Goal: Information Seeking & Learning: Learn about a topic

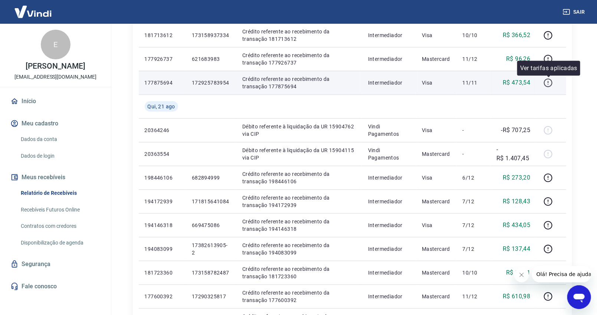
click at [551, 84] on icon "button" at bounding box center [547, 82] width 9 height 9
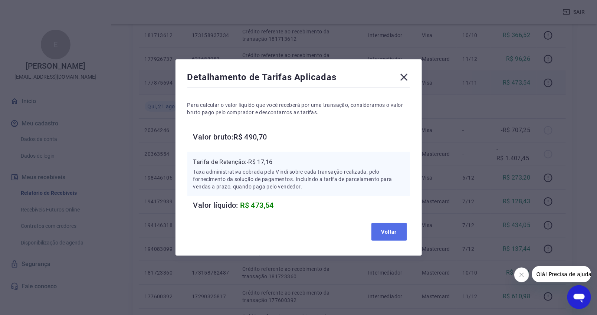
click at [380, 229] on button "Voltar" at bounding box center [389, 232] width 36 height 18
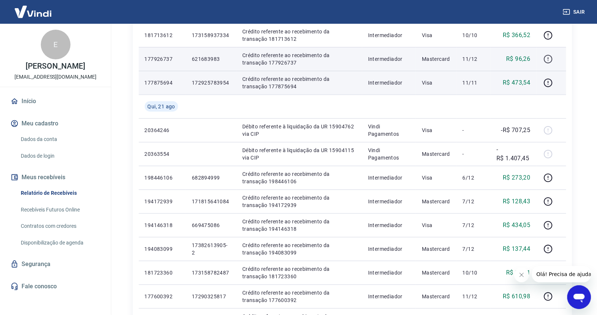
click at [549, 61] on icon "button" at bounding box center [547, 59] width 9 height 9
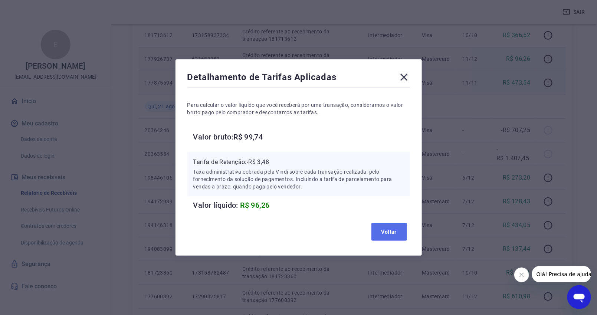
click at [381, 228] on button "Voltar" at bounding box center [389, 232] width 36 height 18
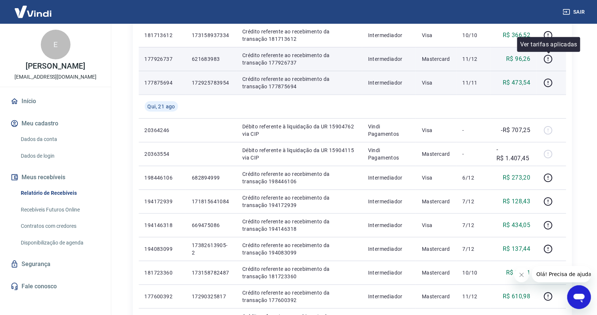
click at [548, 37] on div "Ver tarifas aplicadas" at bounding box center [548, 44] width 63 height 15
click at [548, 27] on div at bounding box center [548, 28] width 4 height 2
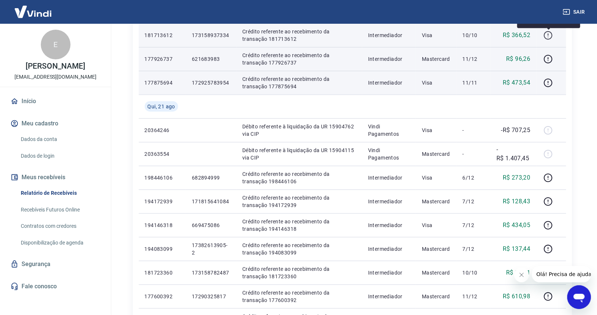
click at [547, 36] on icon "button" at bounding box center [547, 35] width 9 height 9
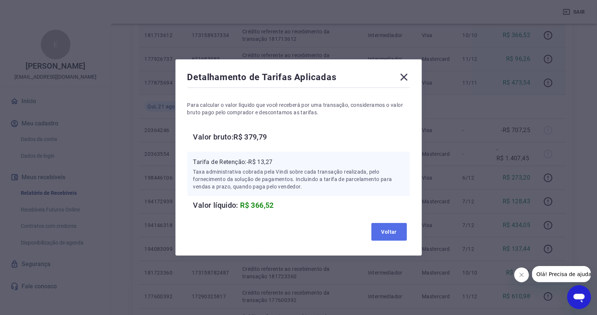
click at [390, 230] on button "Voltar" at bounding box center [389, 232] width 36 height 18
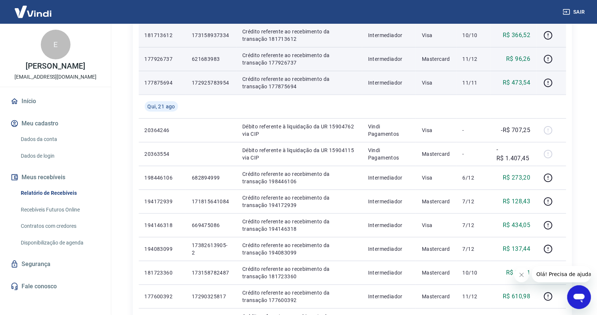
scroll to position [206, 0]
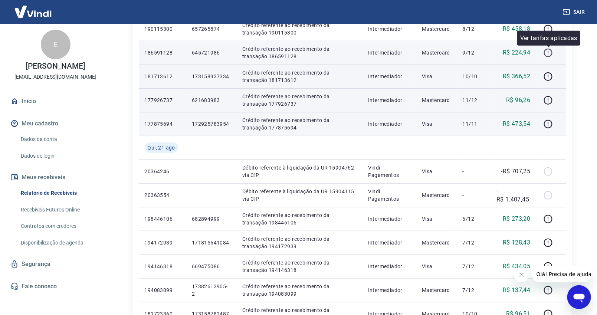
click at [547, 51] on icon "button" at bounding box center [547, 52] width 9 height 9
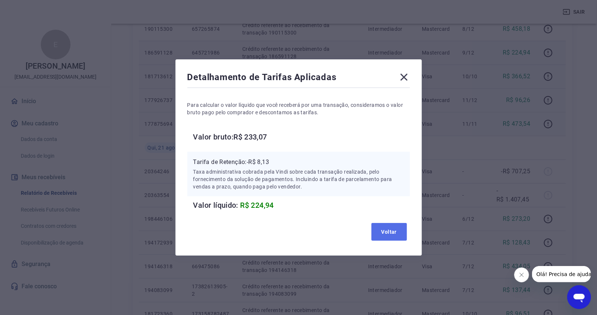
click at [383, 230] on button "Voltar" at bounding box center [389, 232] width 36 height 18
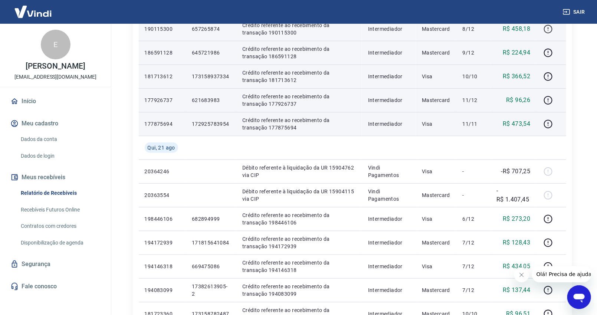
click at [553, 26] on icon "button" at bounding box center [547, 28] width 9 height 9
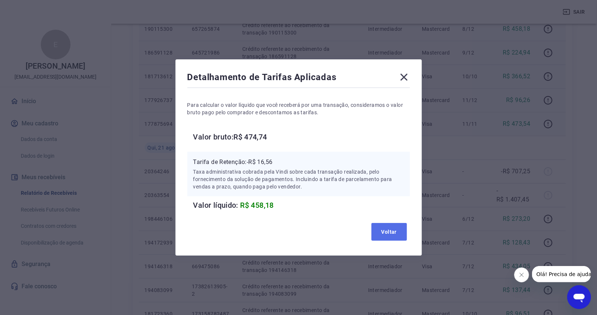
click at [398, 234] on button "Voltar" at bounding box center [389, 232] width 36 height 18
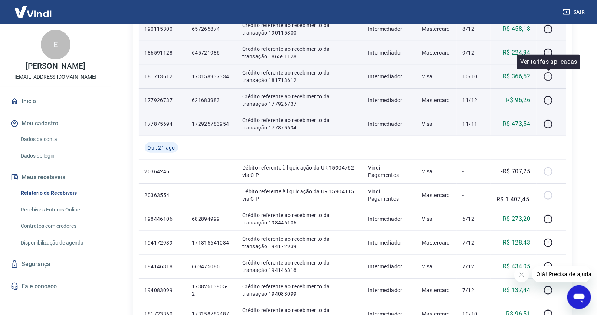
scroll to position [165, 0]
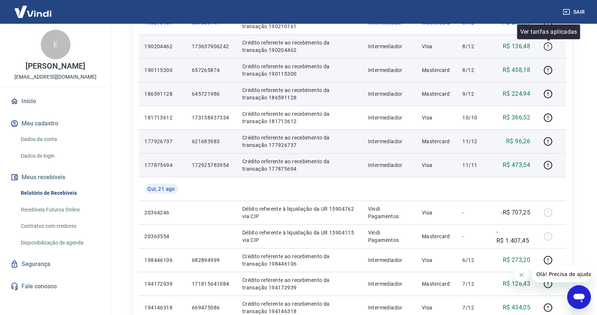
click at [549, 44] on icon "button" at bounding box center [547, 46] width 9 height 9
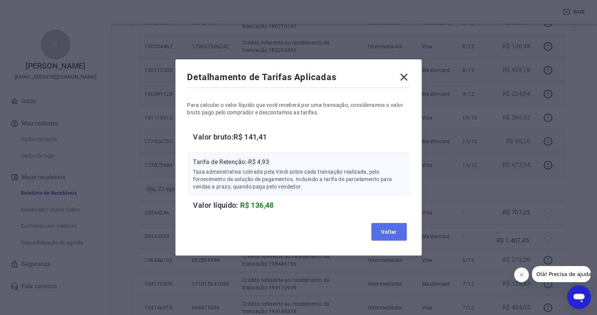
click at [401, 227] on button "Voltar" at bounding box center [389, 232] width 36 height 18
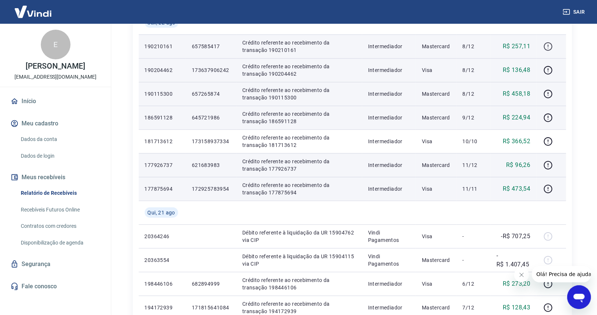
scroll to position [123, 0]
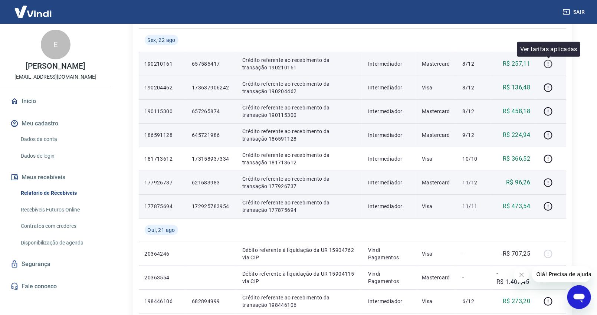
click at [548, 63] on icon "button" at bounding box center [547, 63] width 9 height 9
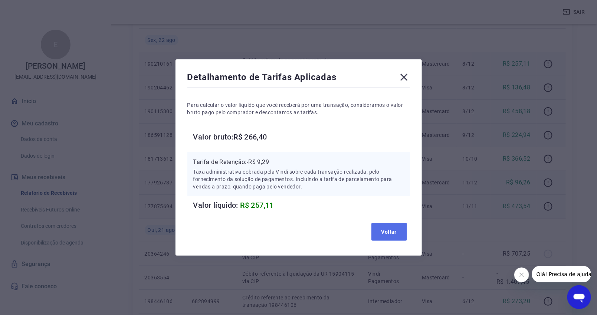
click at [392, 237] on button "Voltar" at bounding box center [389, 232] width 36 height 18
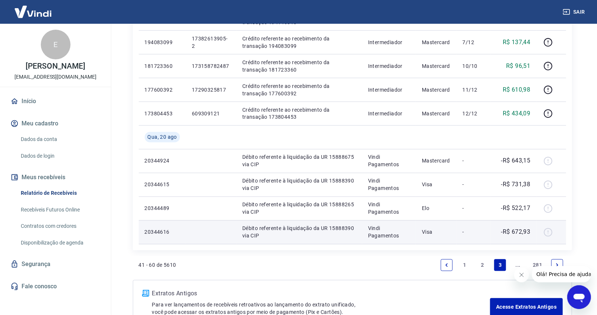
scroll to position [504, 0]
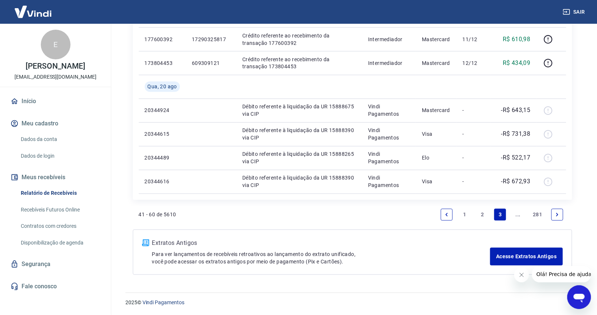
click at [482, 214] on link "2" at bounding box center [482, 215] width 12 height 12
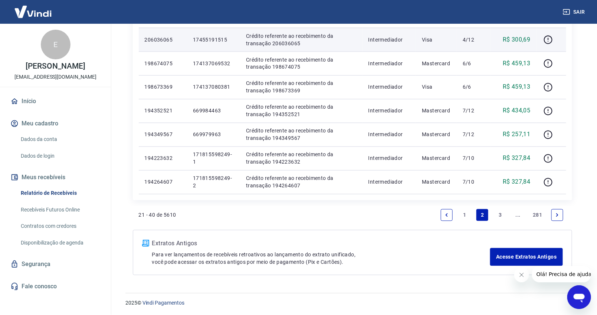
scroll to position [504, 0]
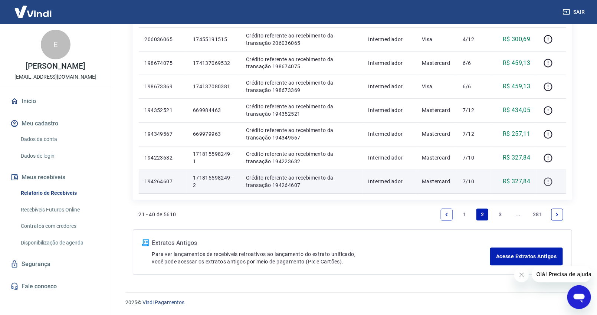
click at [551, 184] on icon "button" at bounding box center [547, 181] width 9 height 9
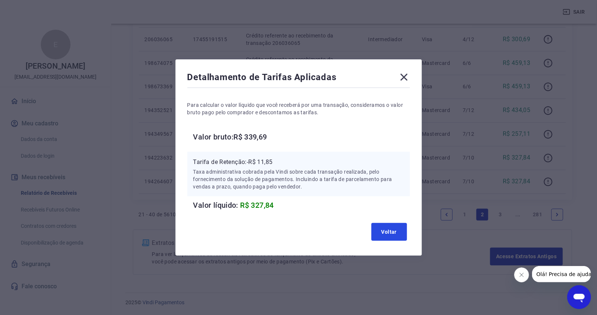
click at [395, 228] on button "Voltar" at bounding box center [389, 232] width 36 height 18
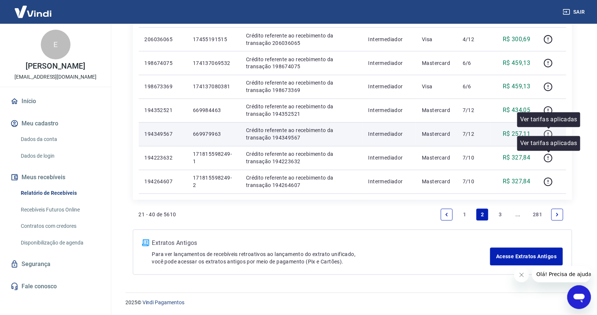
click at [546, 135] on icon "button" at bounding box center [547, 134] width 9 height 9
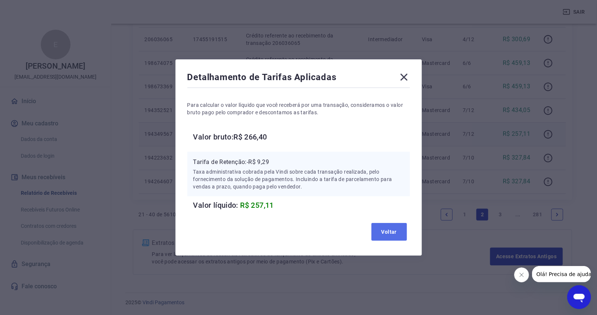
click at [389, 234] on button "Voltar" at bounding box center [389, 232] width 36 height 18
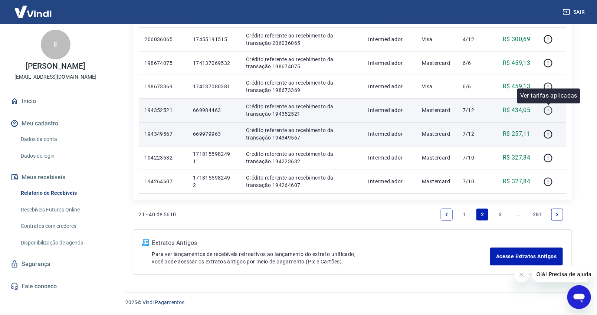
click at [548, 110] on icon "button" at bounding box center [547, 110] width 9 height 9
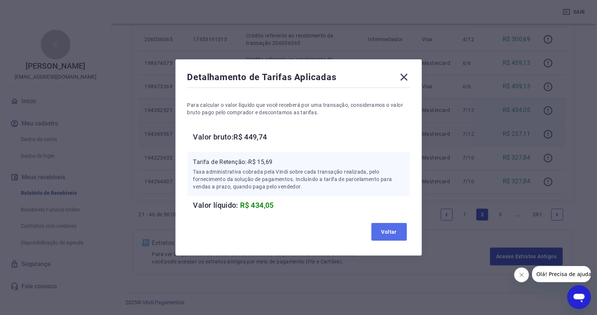
click at [394, 235] on button "Voltar" at bounding box center [389, 232] width 36 height 18
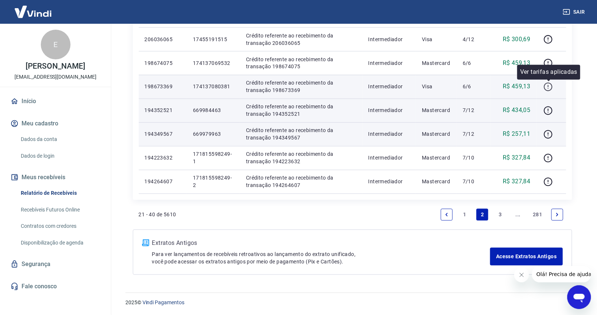
click at [546, 85] on icon "button" at bounding box center [547, 86] width 9 height 9
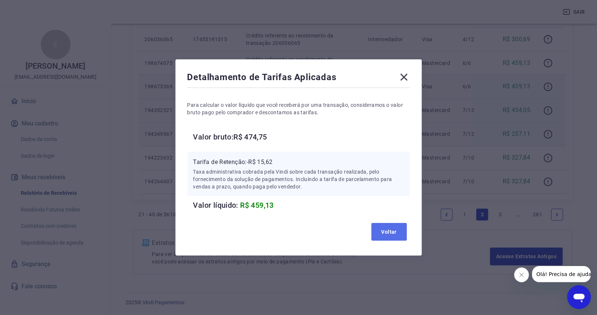
click at [384, 226] on button "Voltar" at bounding box center [389, 232] width 36 height 18
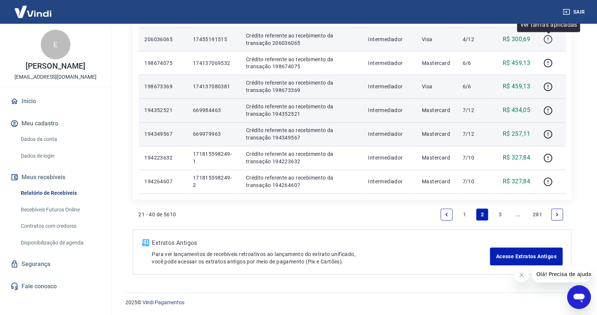
click at [547, 38] on icon "button" at bounding box center [547, 39] width 9 height 9
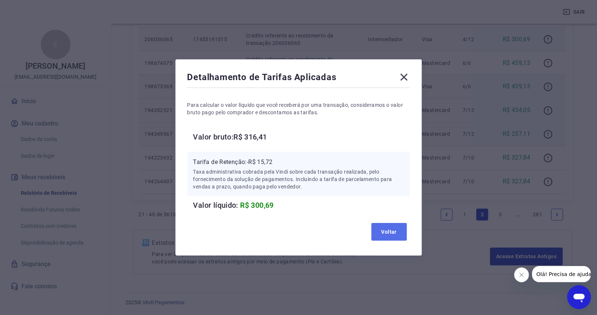
click at [389, 231] on button "Voltar" at bounding box center [389, 232] width 36 height 18
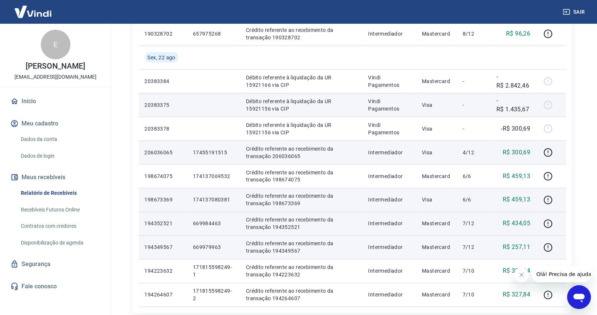
scroll to position [380, 0]
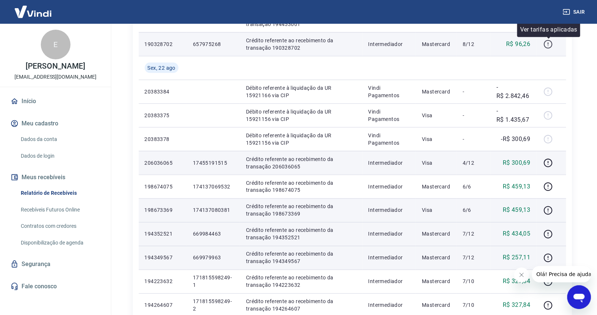
click at [548, 46] on icon "button" at bounding box center [547, 44] width 9 height 9
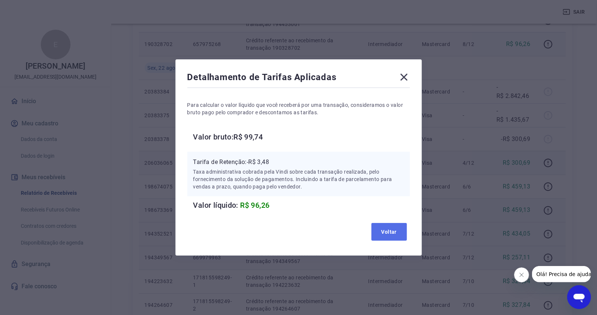
click at [398, 235] on button "Voltar" at bounding box center [389, 232] width 36 height 18
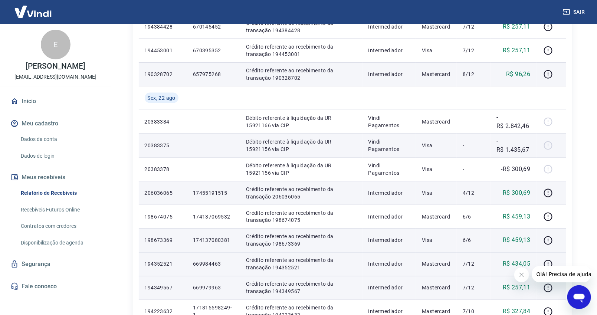
scroll to position [339, 0]
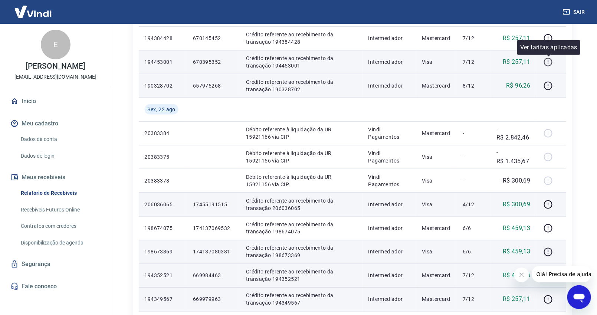
click at [547, 59] on icon "button" at bounding box center [547, 61] width 9 height 9
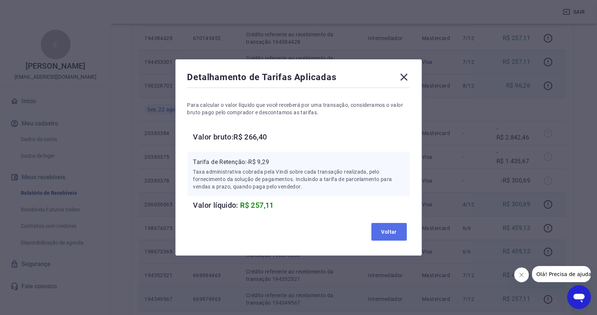
click at [392, 228] on button "Voltar" at bounding box center [389, 232] width 36 height 18
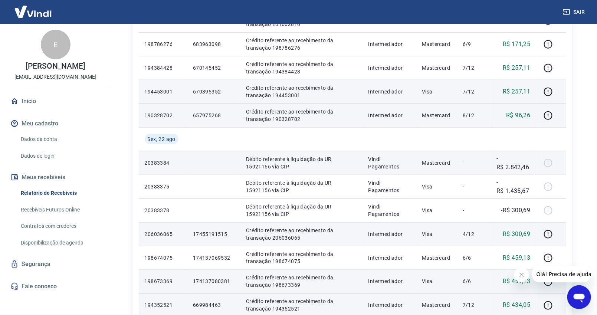
scroll to position [298, 0]
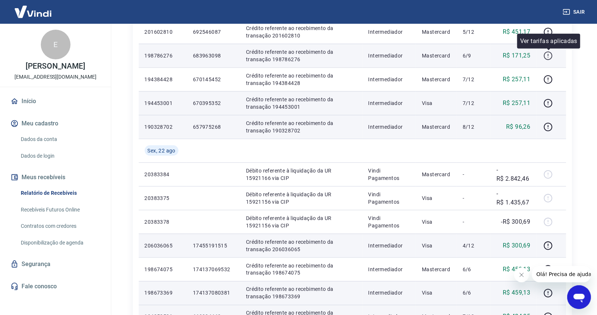
click at [550, 54] on icon "button" at bounding box center [547, 55] width 9 height 9
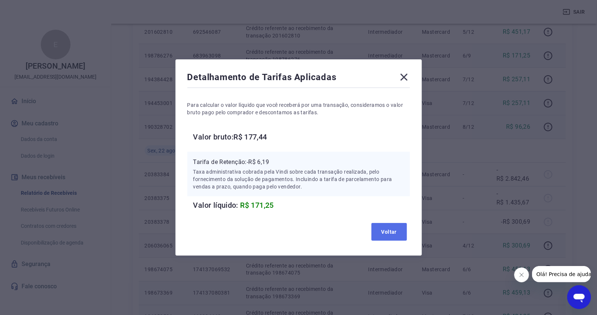
click at [384, 231] on button "Voltar" at bounding box center [389, 232] width 36 height 18
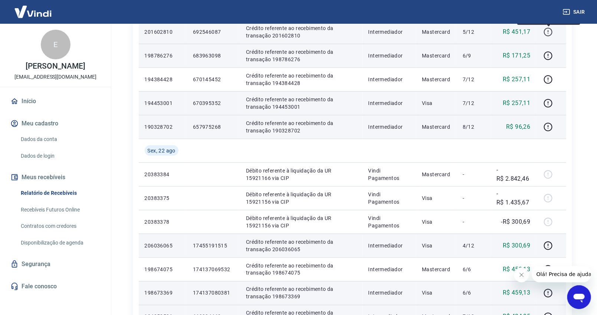
click at [548, 33] on icon "button" at bounding box center [548, 33] width 1 height 1
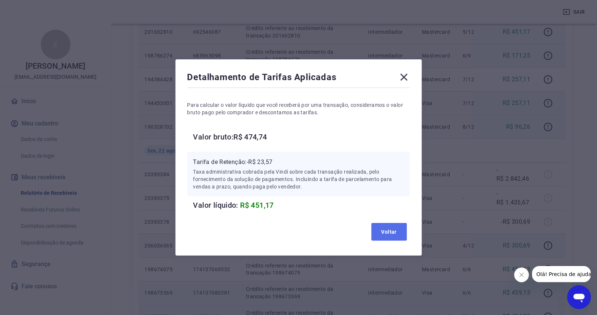
click at [386, 235] on button "Voltar" at bounding box center [389, 232] width 36 height 18
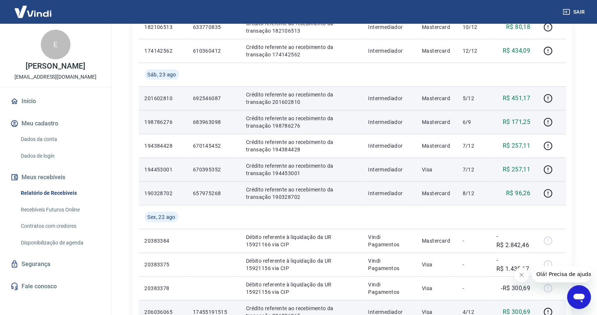
scroll to position [215, 0]
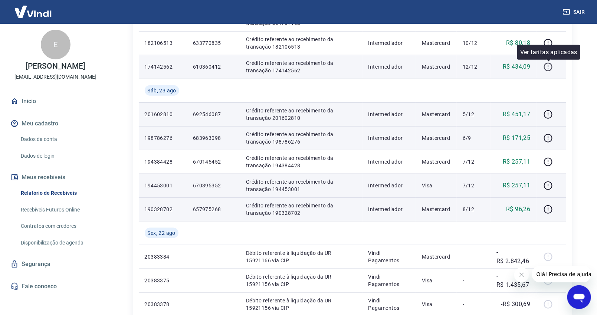
click at [547, 66] on icon "button" at bounding box center [547, 66] width 9 height 9
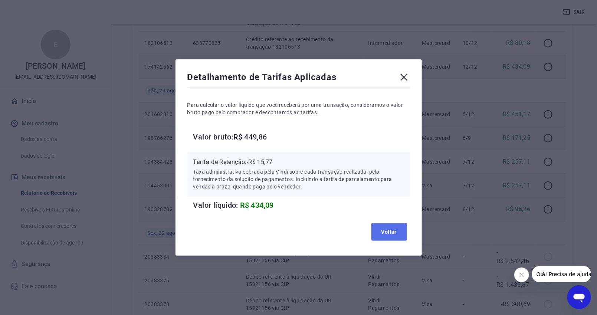
click at [395, 234] on button "Voltar" at bounding box center [389, 232] width 36 height 18
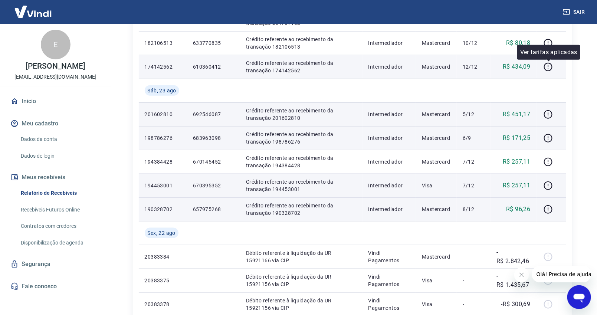
click at [545, 45] on div "Ver tarifas aplicadas" at bounding box center [548, 52] width 63 height 15
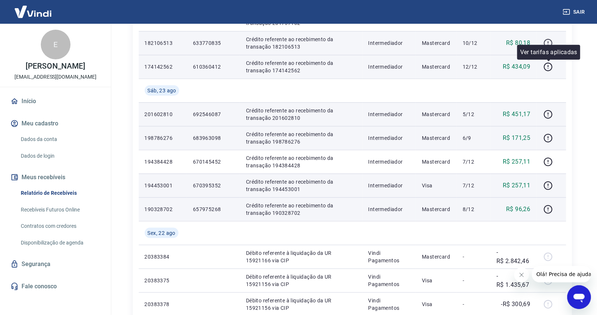
click at [547, 42] on icon "button" at bounding box center [547, 43] width 9 height 9
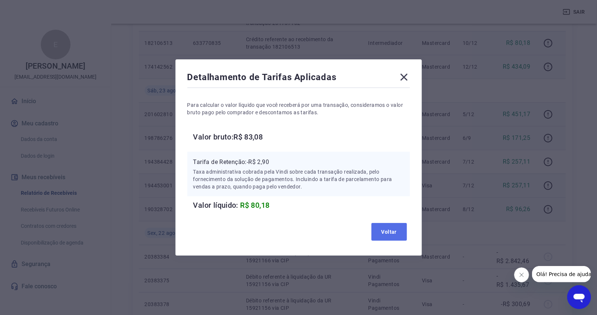
click at [383, 227] on button "Voltar" at bounding box center [389, 232] width 36 height 18
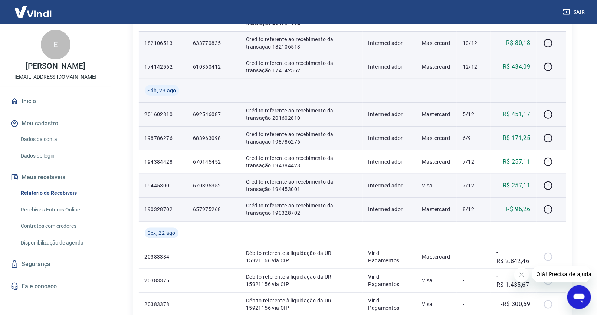
scroll to position [174, 0]
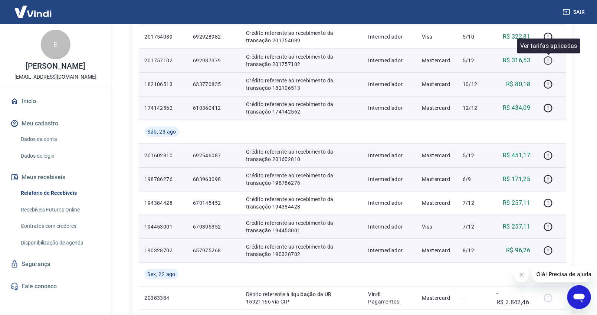
click at [546, 59] on icon "button" at bounding box center [547, 60] width 9 height 9
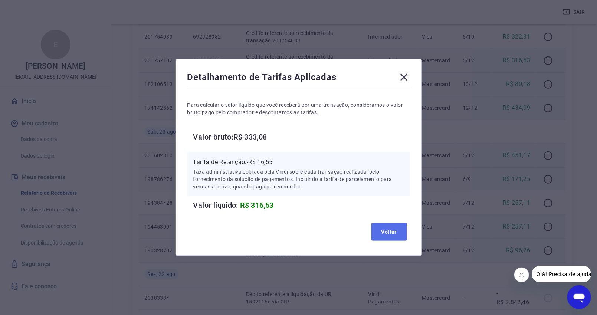
click at [389, 231] on button "Voltar" at bounding box center [389, 232] width 36 height 18
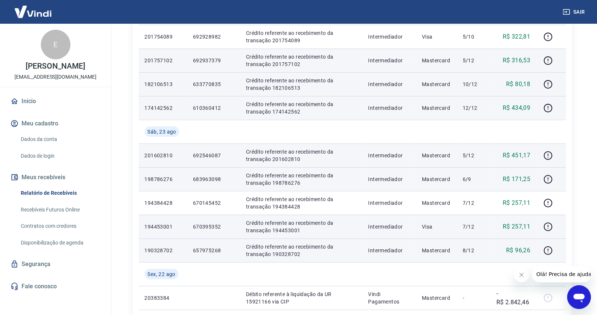
scroll to position [133, 0]
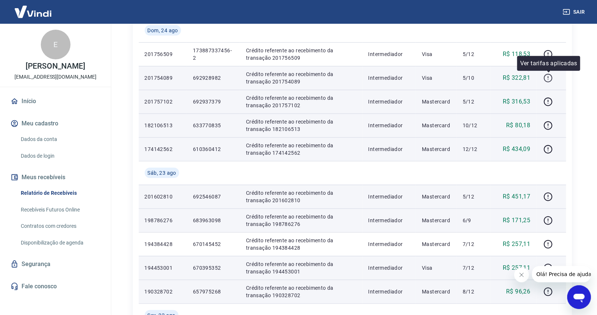
click at [549, 76] on icon "button" at bounding box center [547, 77] width 9 height 9
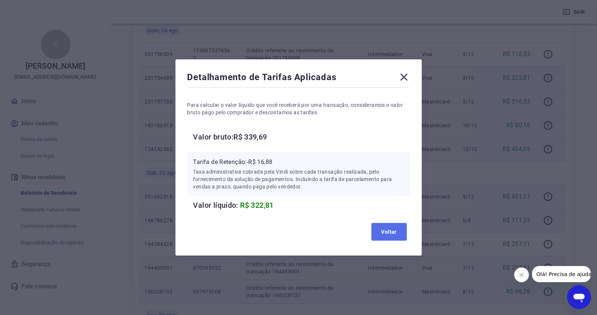
click at [395, 233] on button "Voltar" at bounding box center [389, 232] width 36 height 18
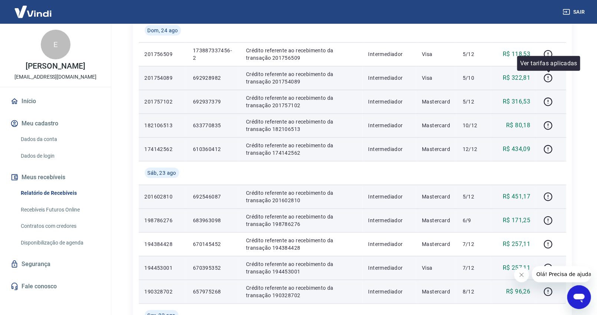
click at [548, 56] on div "Ver tarifas aplicadas" at bounding box center [548, 63] width 63 height 15
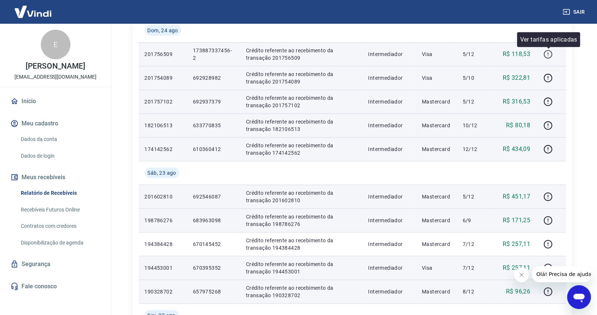
click at [548, 50] on icon "button" at bounding box center [547, 54] width 9 height 9
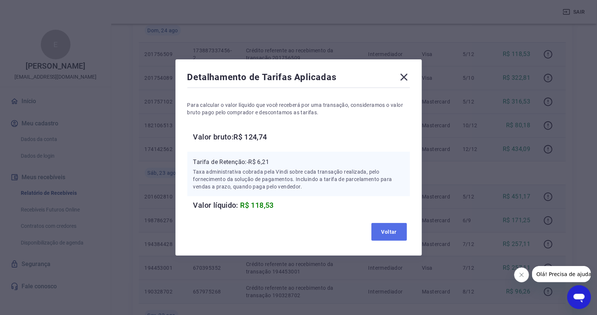
click at [395, 231] on button "Voltar" at bounding box center [389, 232] width 36 height 18
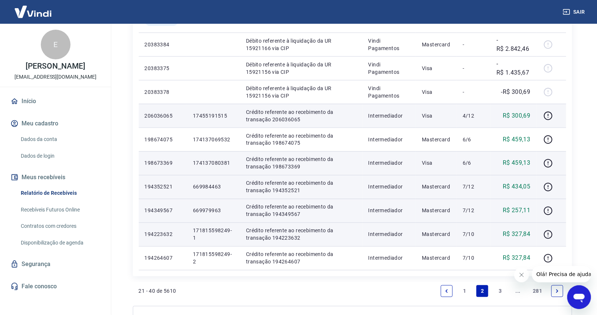
scroll to position [504, 0]
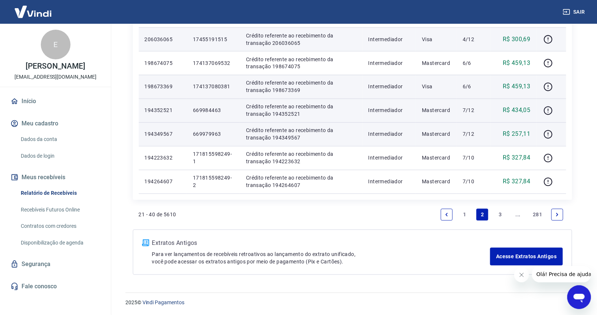
click at [462, 215] on link "1" at bounding box center [464, 215] width 12 height 12
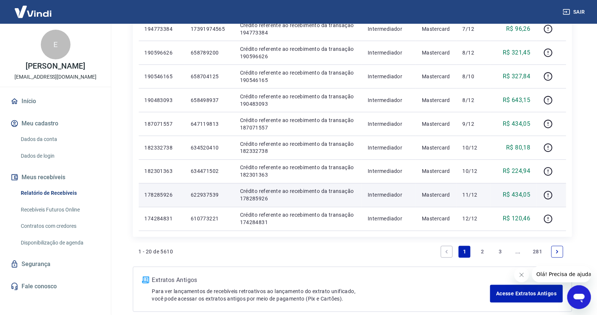
scroll to position [457, 0]
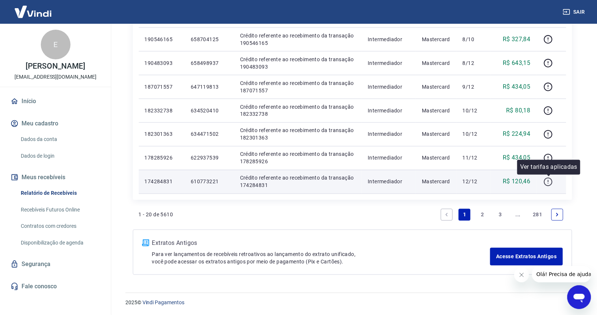
click at [546, 182] on icon "button" at bounding box center [547, 181] width 9 height 9
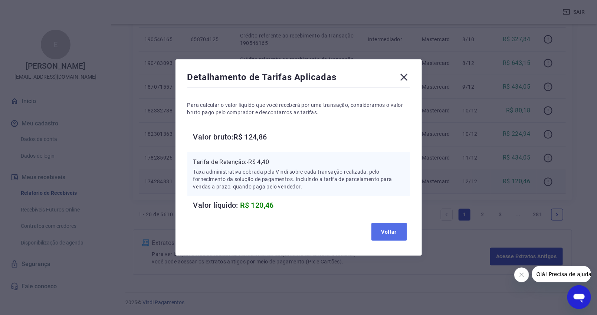
click at [393, 230] on button "Voltar" at bounding box center [389, 232] width 36 height 18
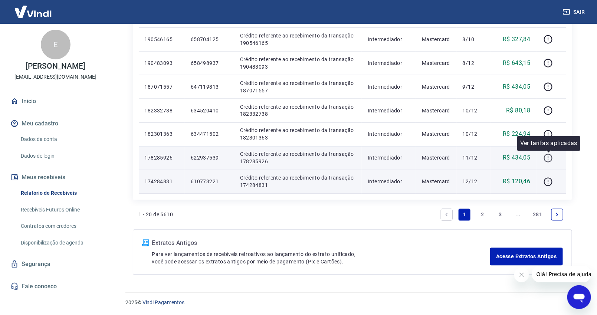
click at [548, 159] on icon "button" at bounding box center [548, 159] width 1 height 1
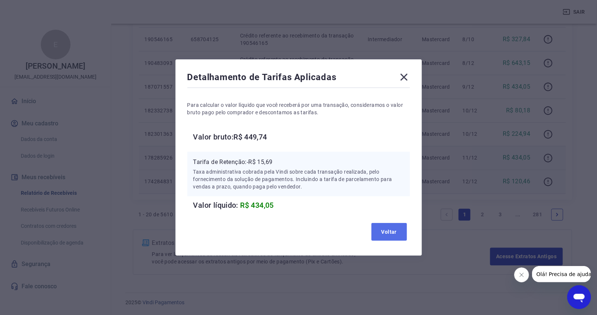
click at [390, 228] on button "Voltar" at bounding box center [389, 232] width 36 height 18
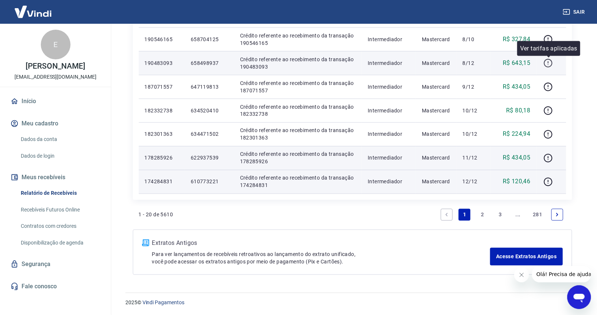
click at [548, 61] on icon "button" at bounding box center [547, 63] width 9 height 9
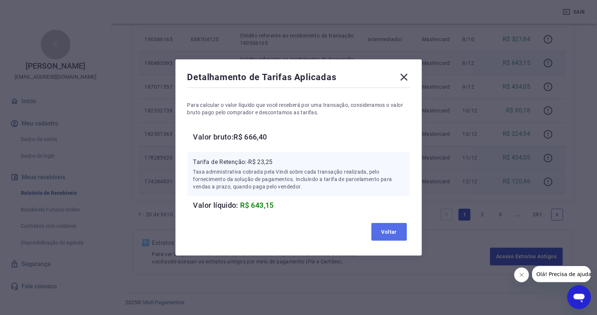
click at [396, 227] on button "Voltar" at bounding box center [389, 232] width 36 height 18
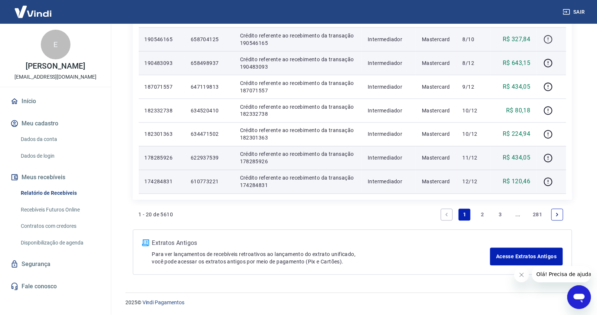
click at [548, 36] on icon "button" at bounding box center [547, 39] width 9 height 9
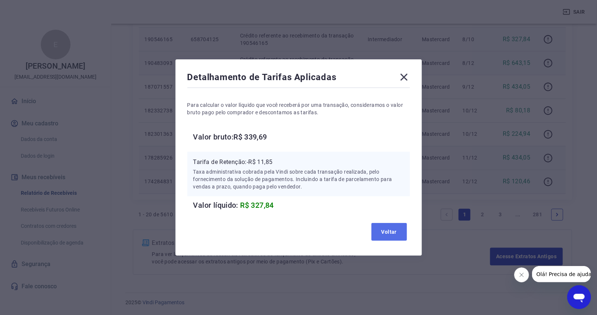
click at [383, 231] on button "Voltar" at bounding box center [389, 232] width 36 height 18
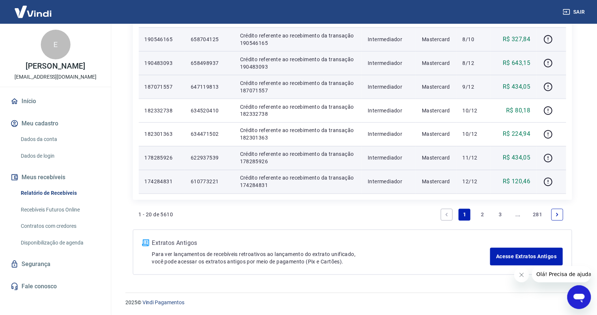
scroll to position [415, 0]
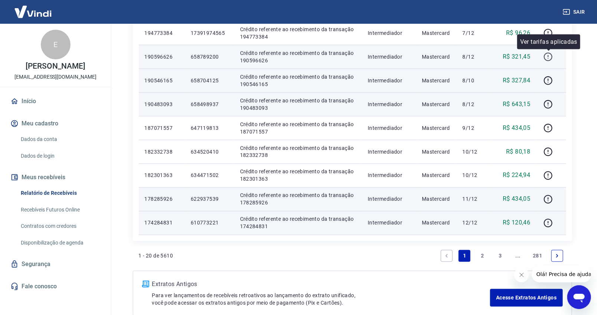
click at [550, 56] on icon "button" at bounding box center [547, 56] width 9 height 9
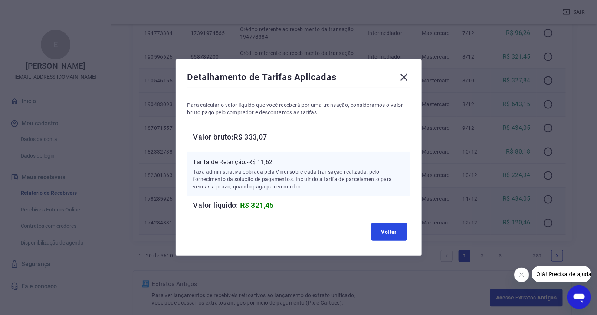
click at [389, 231] on button "Voltar" at bounding box center [389, 232] width 36 height 18
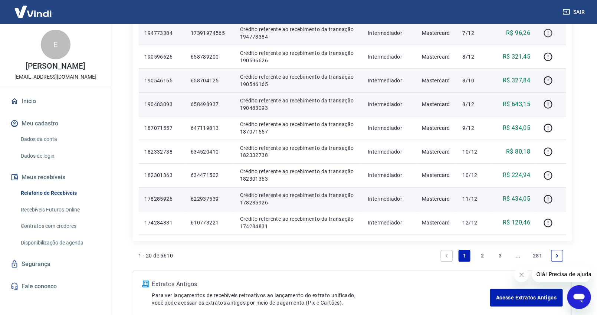
click at [542, 32] on button "button" at bounding box center [548, 33] width 12 height 12
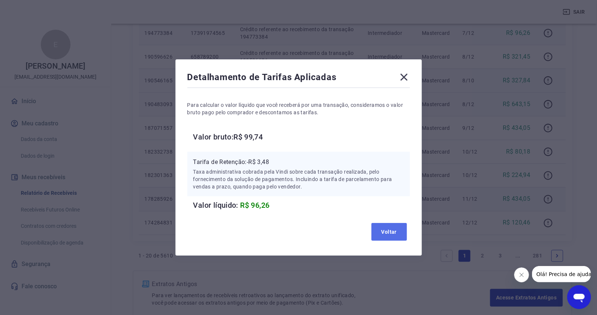
click at [388, 231] on button "Voltar" at bounding box center [389, 232] width 36 height 18
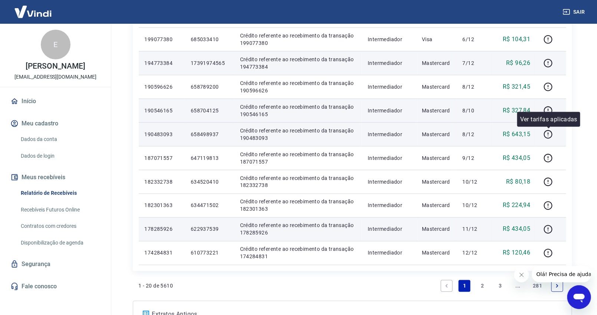
scroll to position [374, 0]
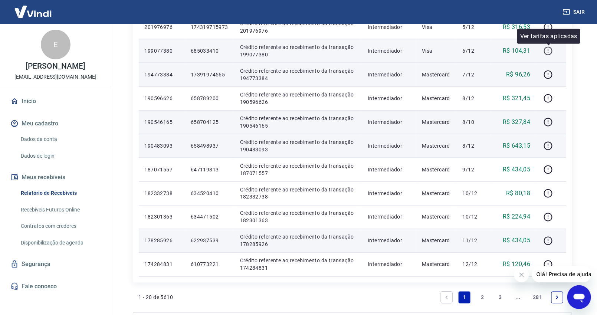
click at [549, 48] on icon "button" at bounding box center [547, 50] width 9 height 9
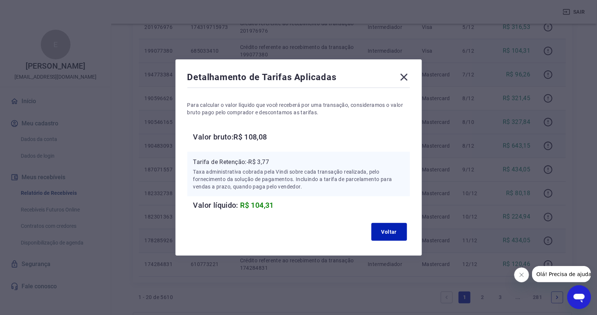
click at [398, 242] on div "Voltar" at bounding box center [298, 232] width 223 height 24
click at [394, 231] on button "Voltar" at bounding box center [389, 232] width 36 height 18
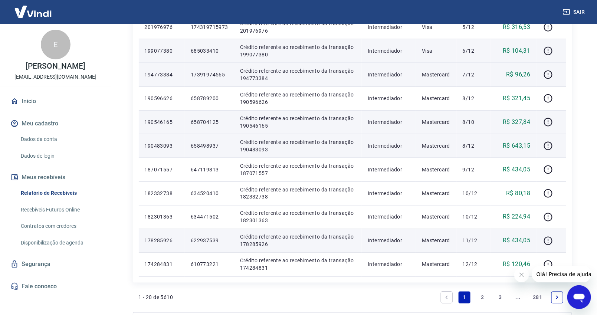
scroll to position [333, 0]
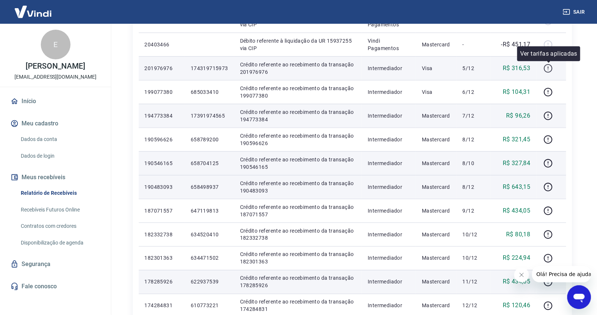
click at [546, 65] on icon "button" at bounding box center [548, 68] width 9 height 9
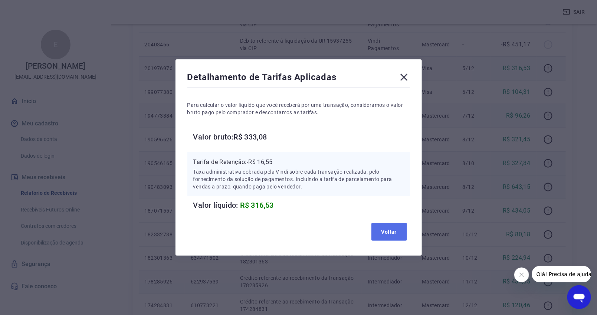
click at [394, 232] on button "Voltar" at bounding box center [389, 232] width 36 height 18
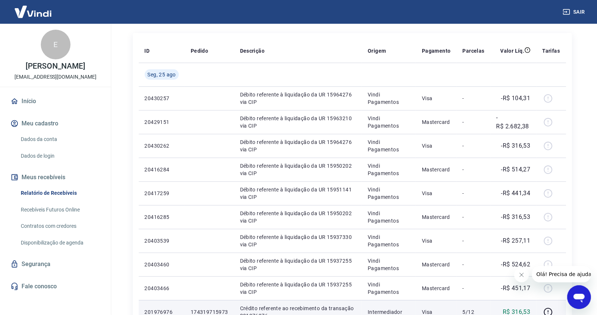
scroll to position [3, 0]
